Goal: Transaction & Acquisition: Download file/media

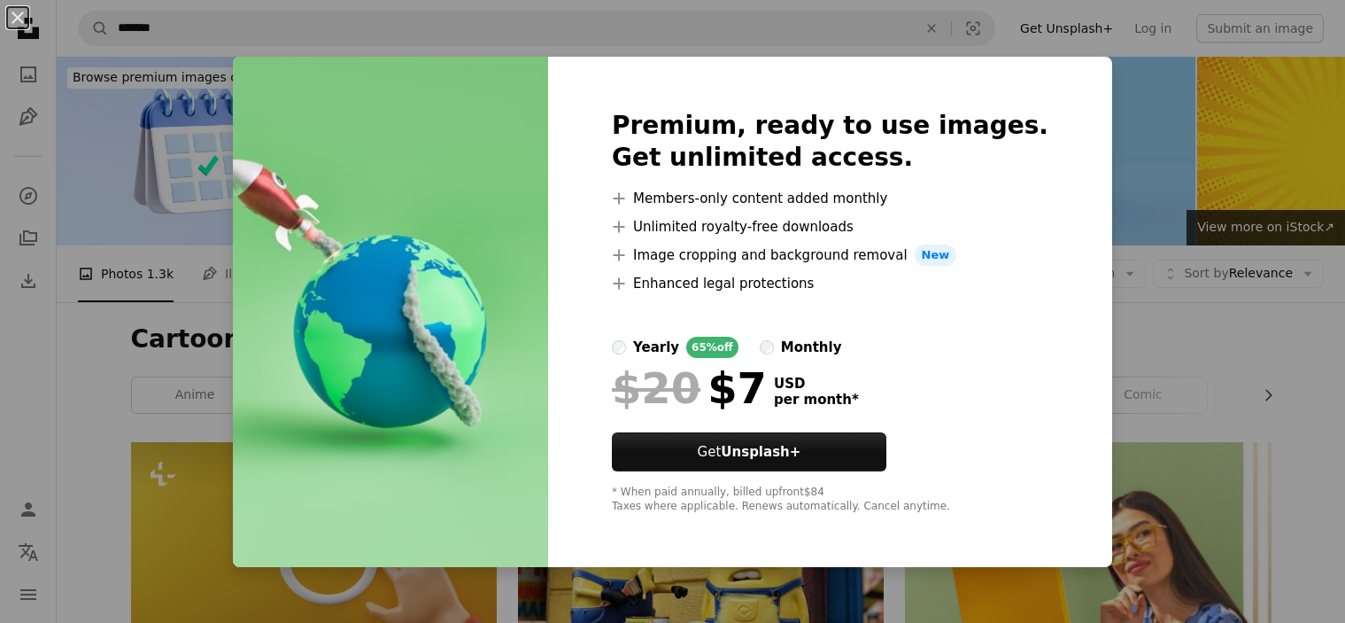
scroll to position [18205, 0]
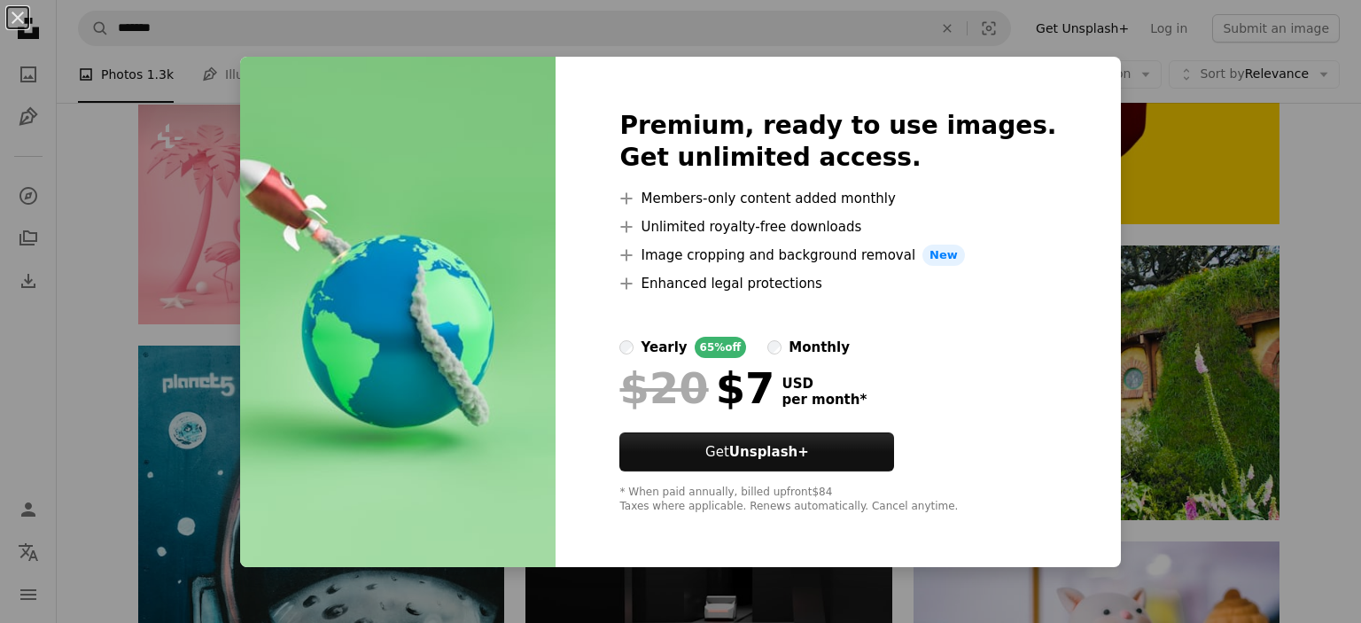
click at [1253, 268] on div "An X shape Premium, ready to use images. Get unlimited access. A plus sign Memb…" at bounding box center [680, 311] width 1361 height 623
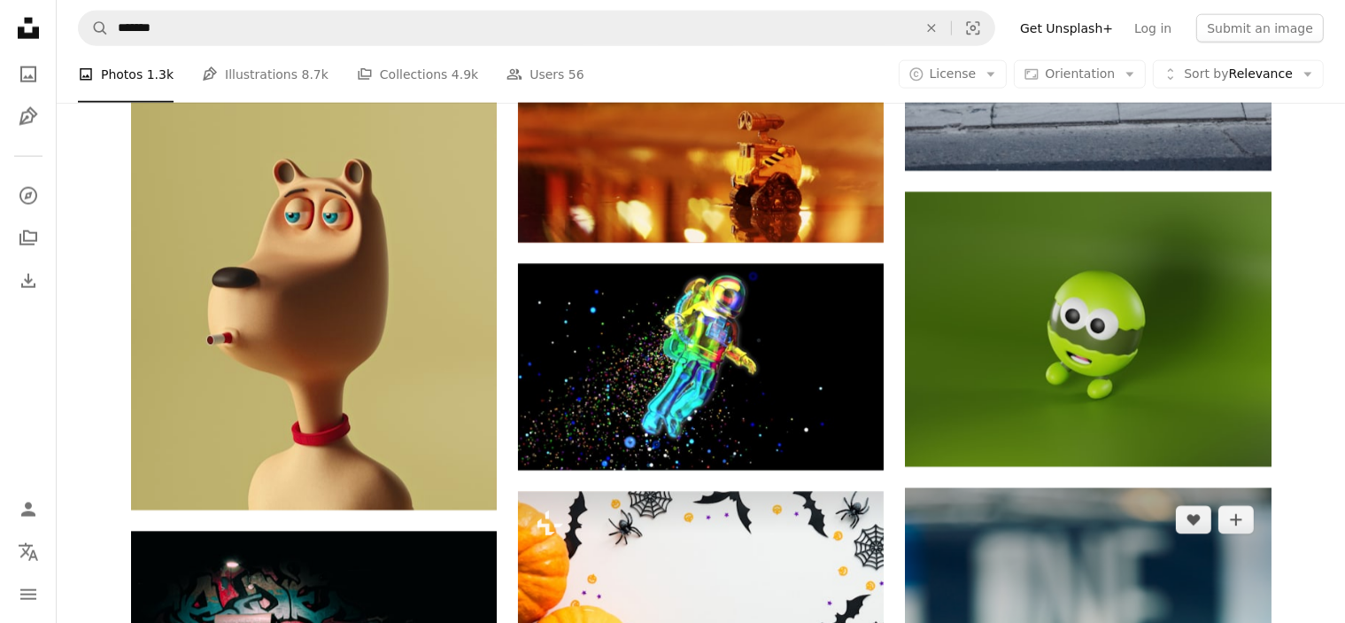
scroll to position [15814, 0]
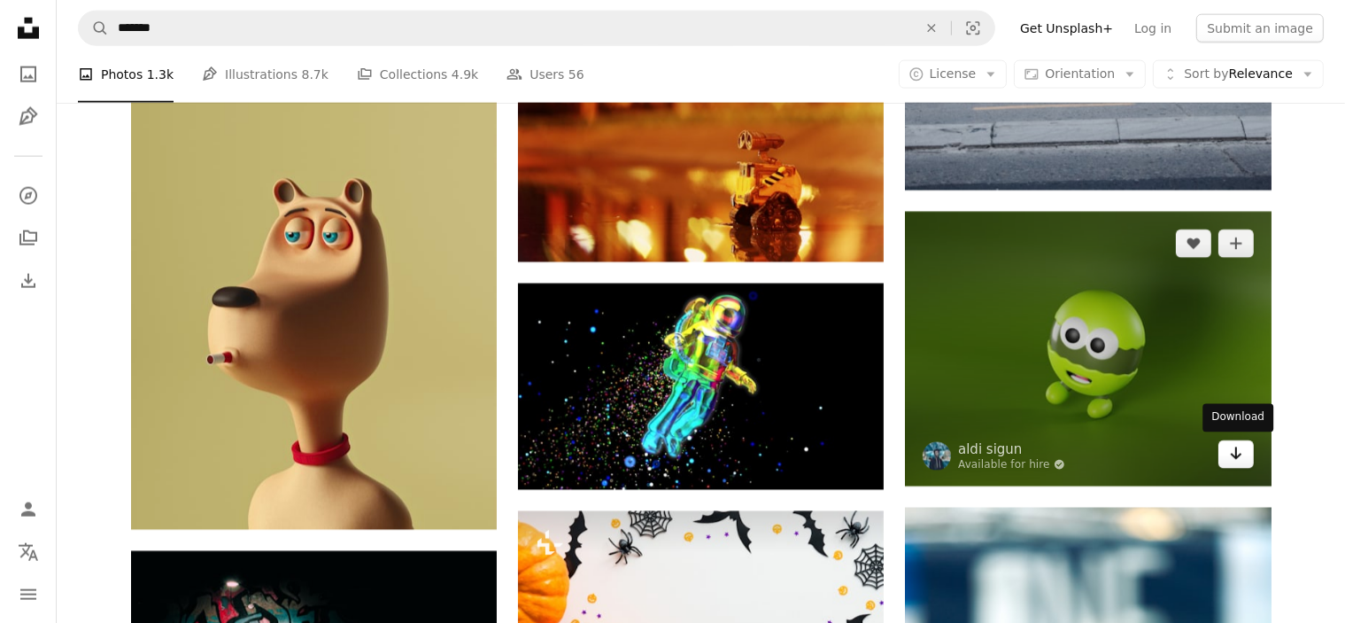
click at [1234, 458] on icon "Arrow pointing down" at bounding box center [1236, 453] width 14 height 21
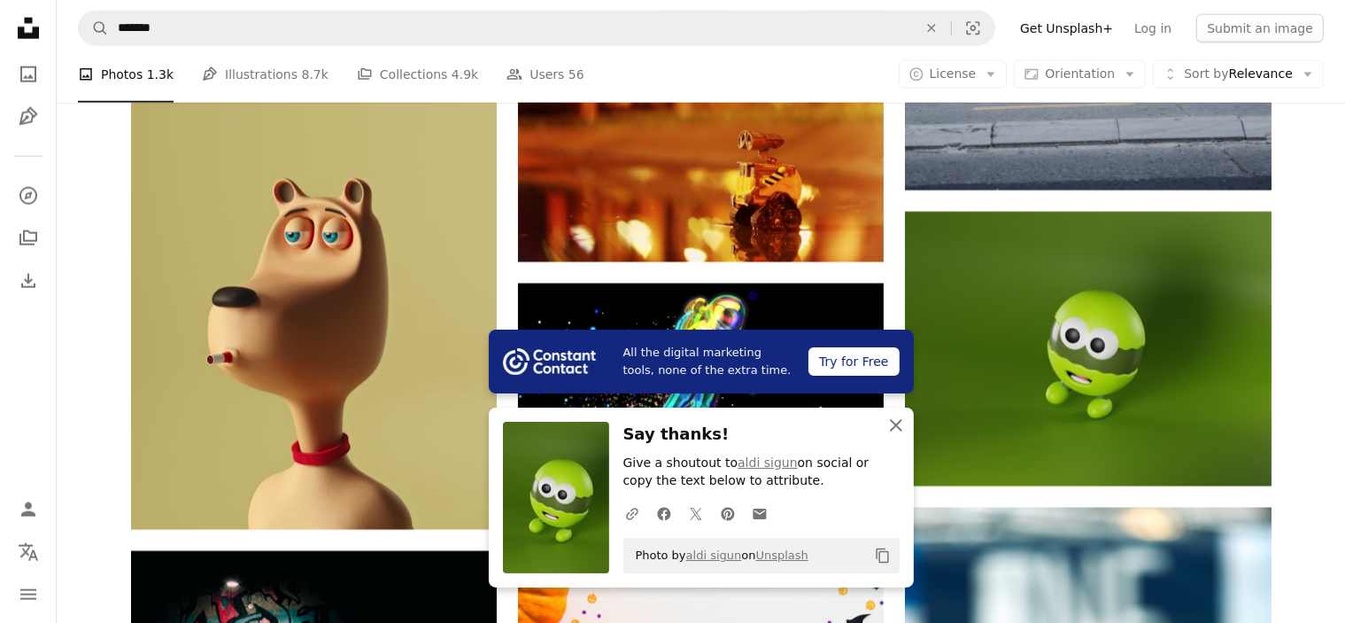
click at [900, 427] on icon "An X shape" at bounding box center [896, 425] width 21 height 21
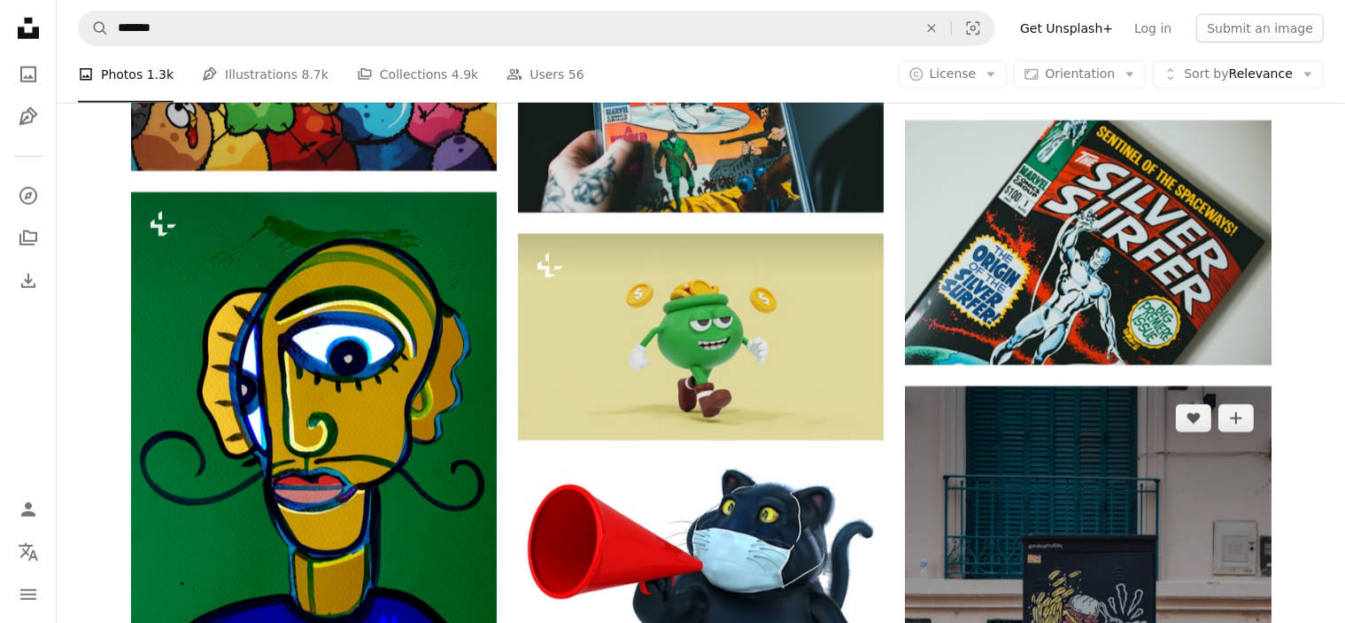
scroll to position [14928, 0]
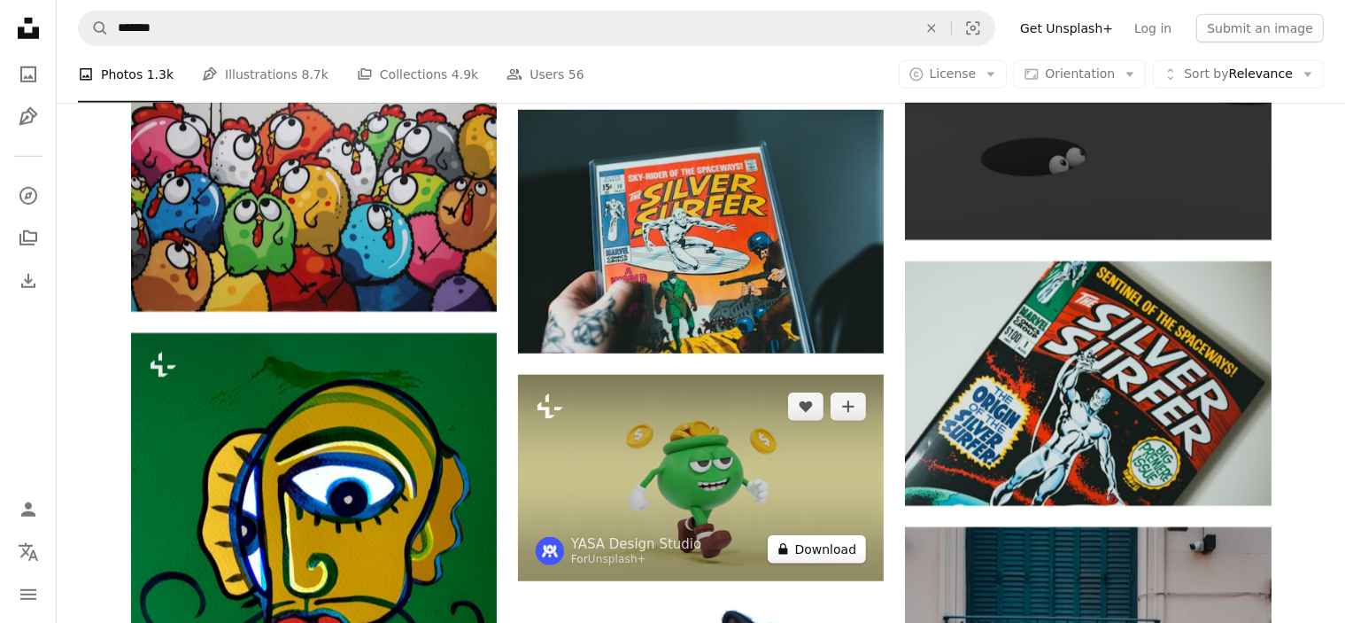
click at [815, 543] on button "A lock Download" at bounding box center [817, 549] width 99 height 28
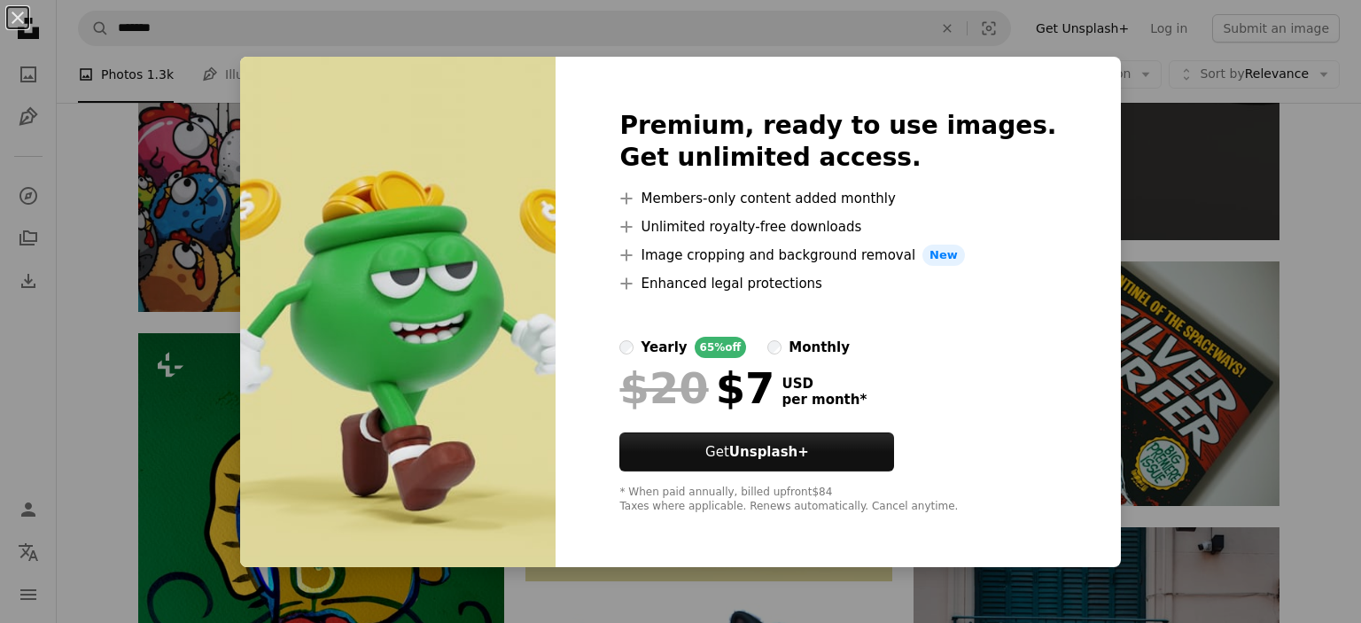
click at [1137, 282] on div "An X shape Premium, ready to use images. Get unlimited access. A plus sign Memb…" at bounding box center [680, 311] width 1361 height 623
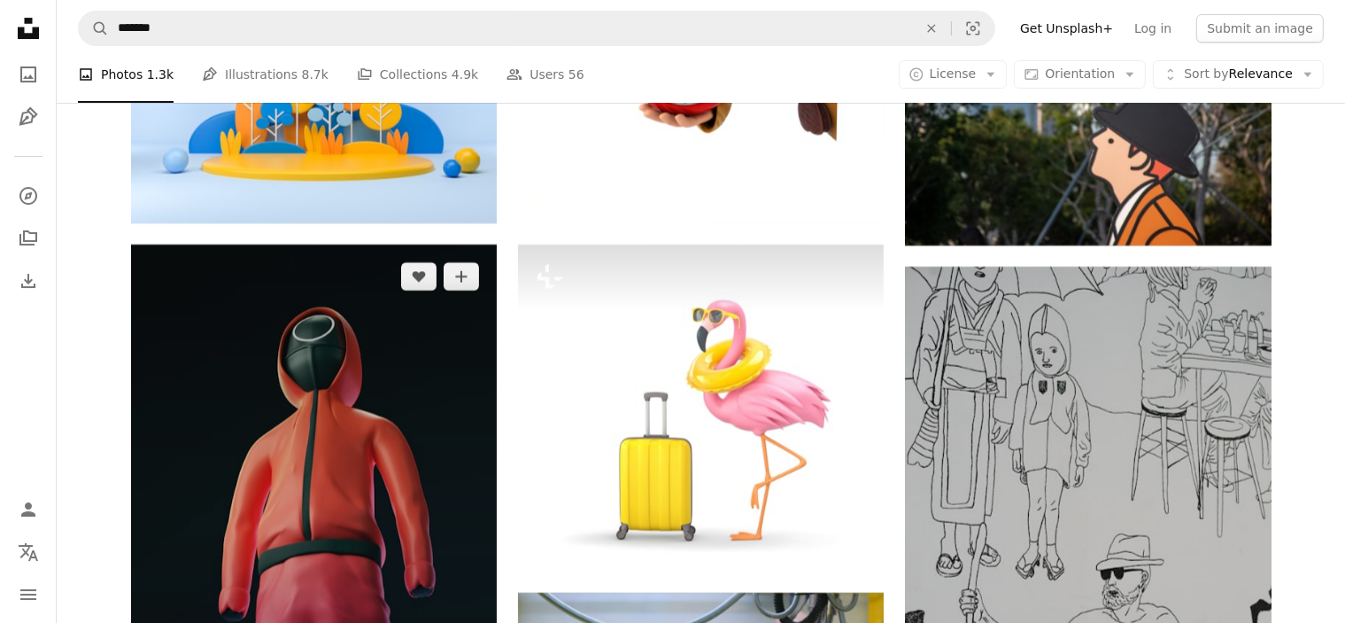
scroll to position [13245, 0]
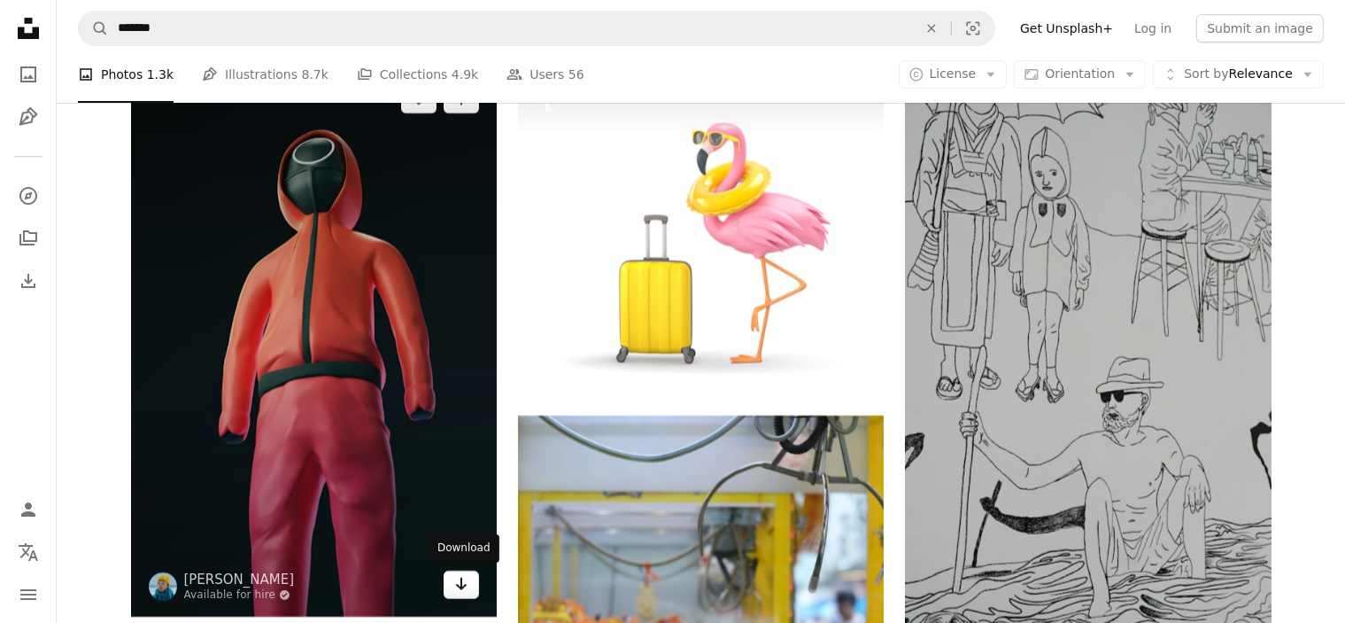
click at [467, 587] on icon "Arrow pointing down" at bounding box center [461, 583] width 14 height 21
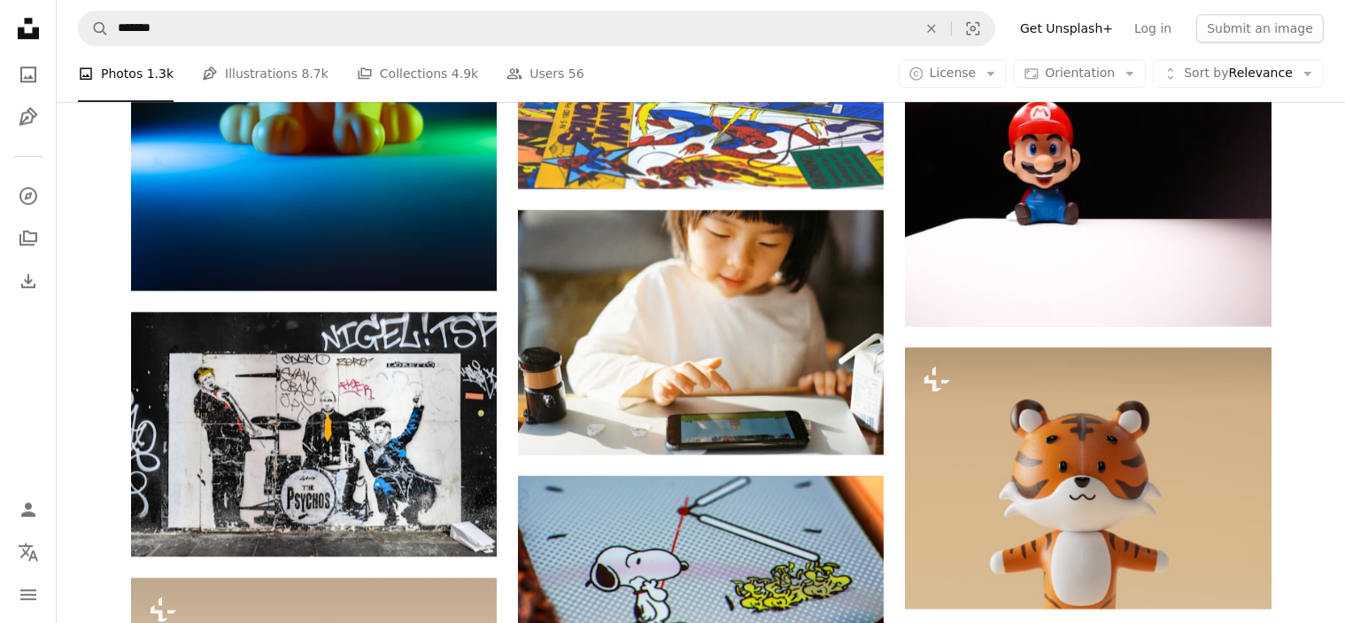
scroll to position [4919, 0]
